Goal: Task Accomplishment & Management: Manage account settings

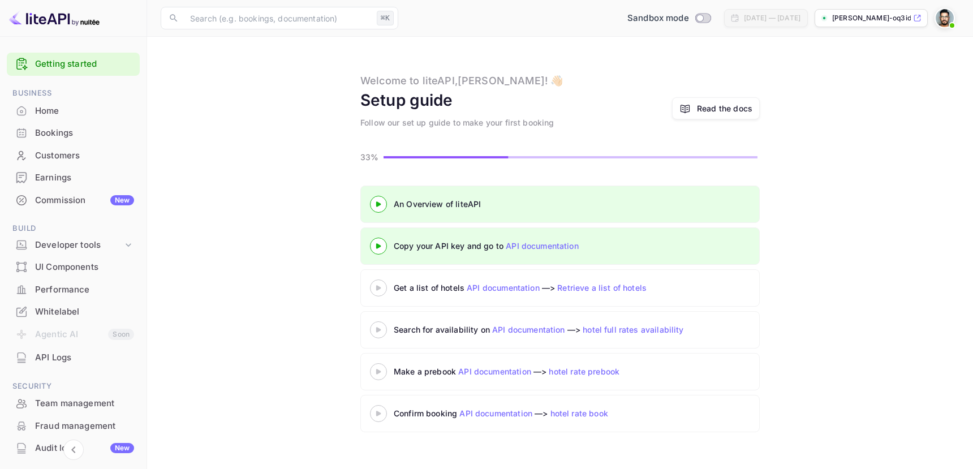
click at [942, 17] on img at bounding box center [944, 18] width 18 height 18
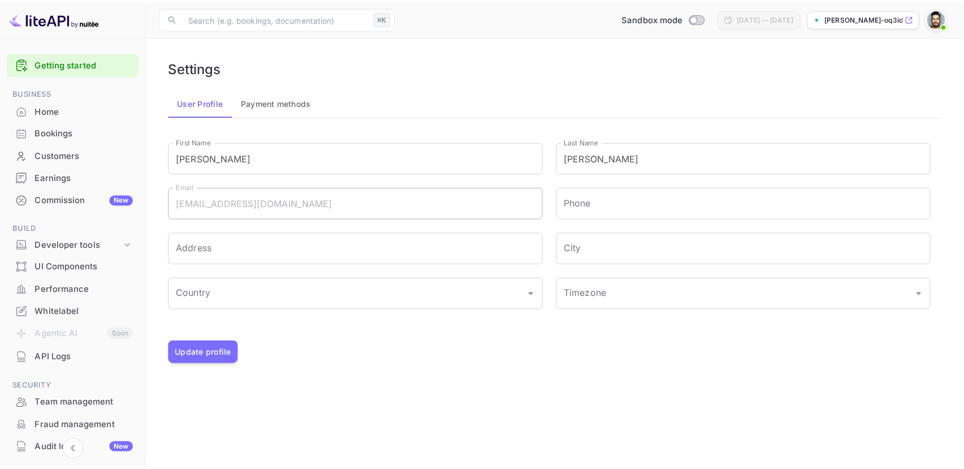
scroll to position [98, 0]
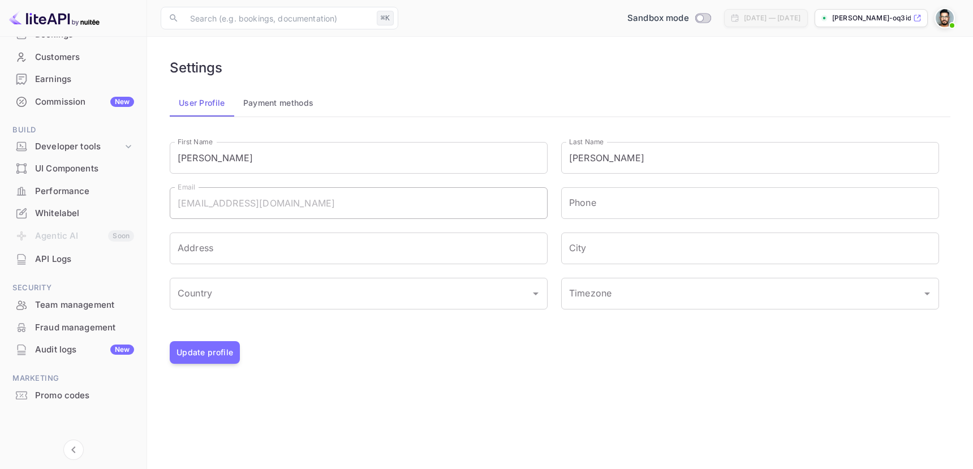
click at [54, 209] on div "Whitelabel" at bounding box center [84, 213] width 99 height 13
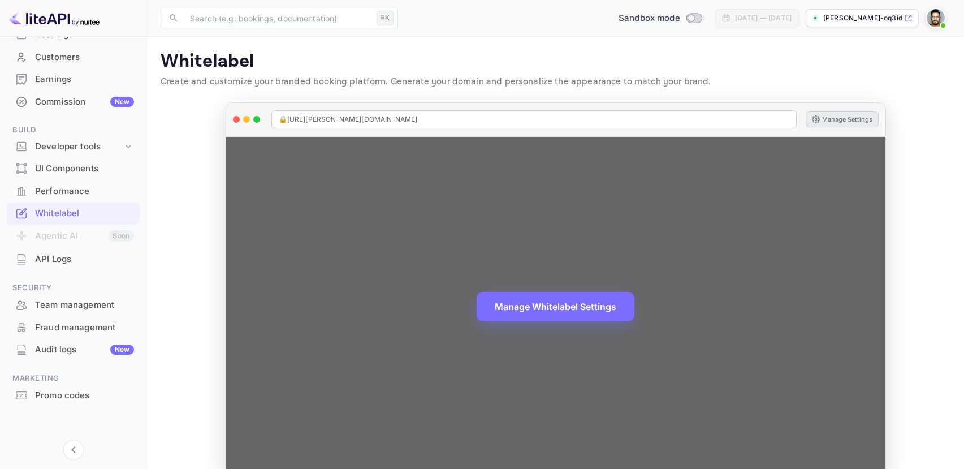
click at [840, 115] on button "Manage Settings" at bounding box center [842, 119] width 73 height 16
